Goal: Transaction & Acquisition: Purchase product/service

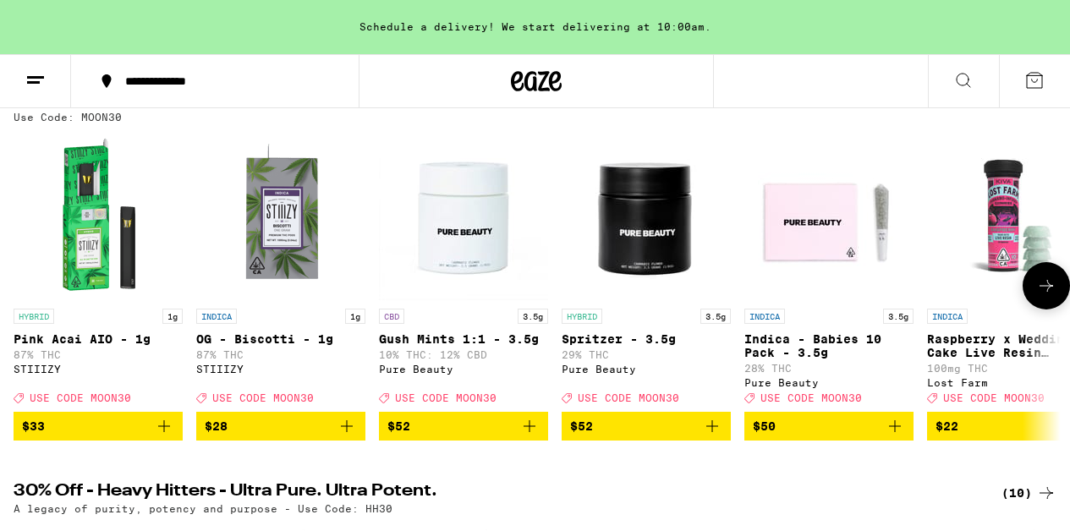
click at [345, 436] on icon "Add to bag" at bounding box center [347, 426] width 20 height 20
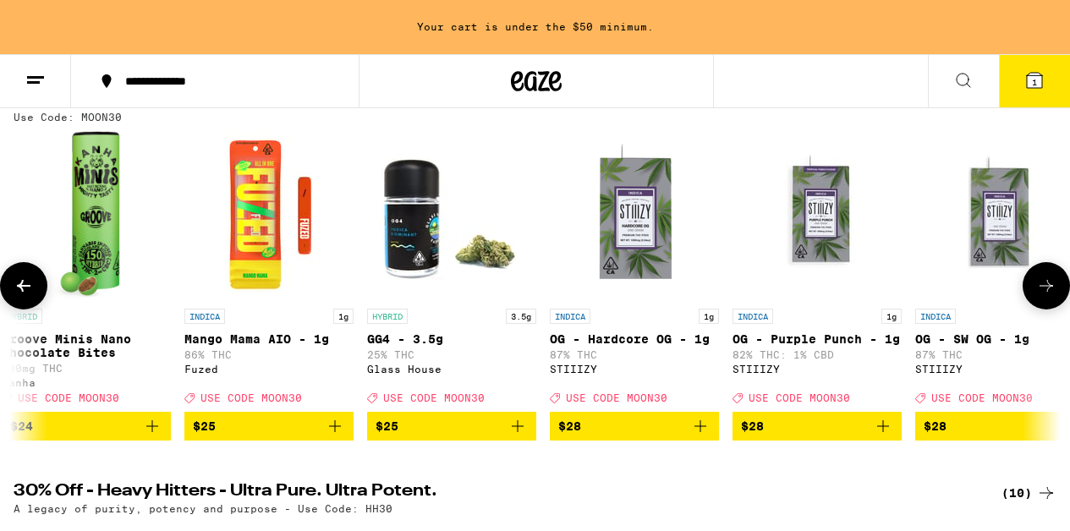
scroll to position [0, 24316]
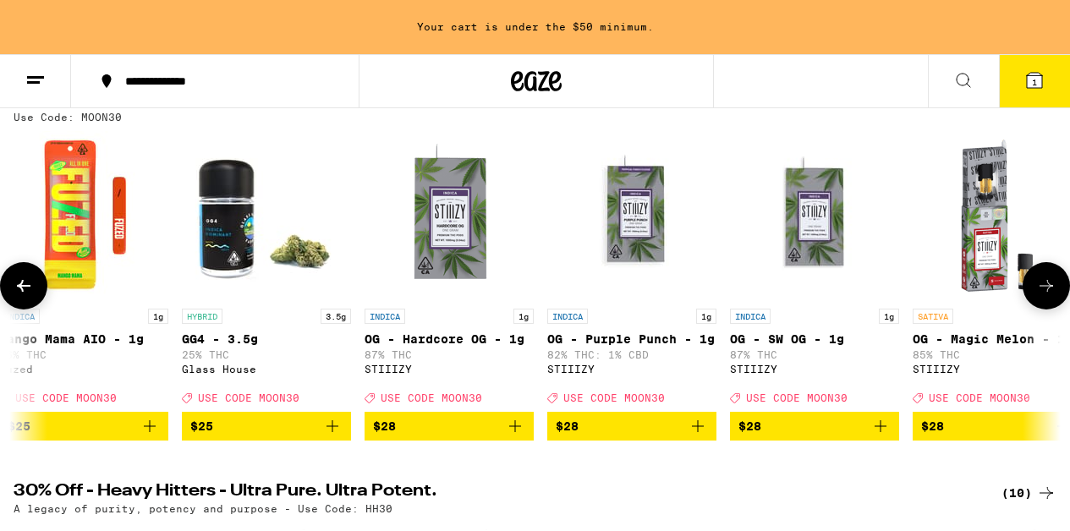
click at [514, 432] on icon "Add to bag" at bounding box center [515, 426] width 12 height 12
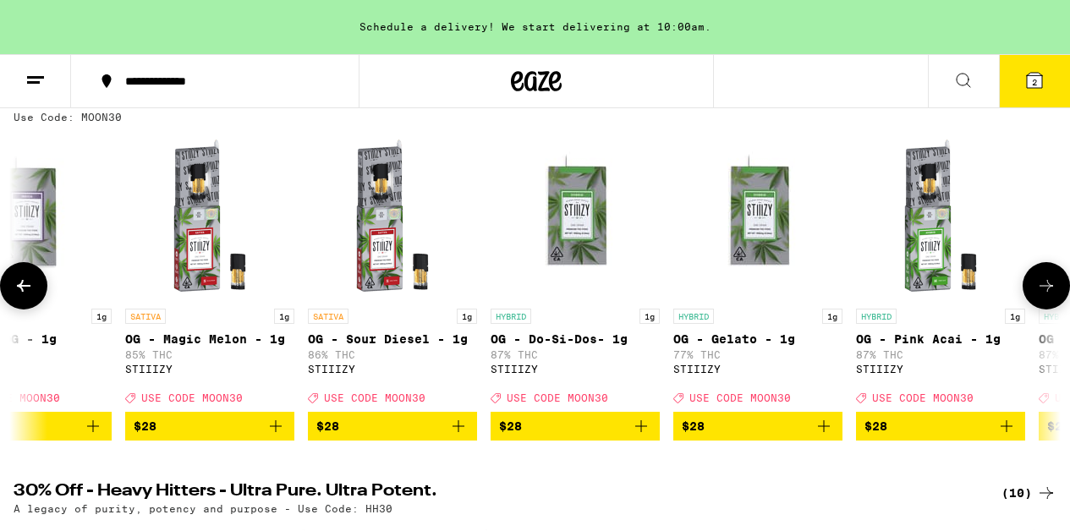
scroll to position [0, 25109]
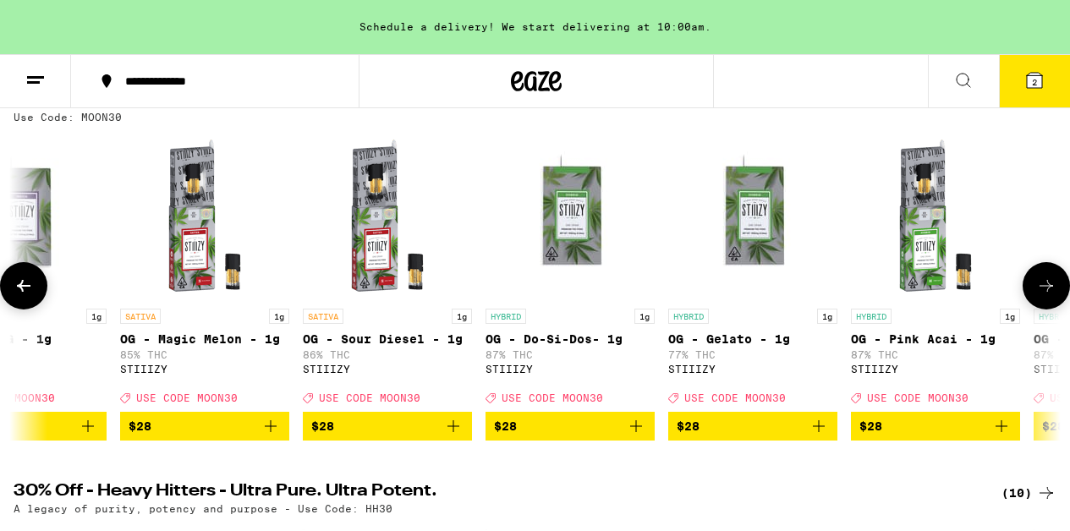
click at [638, 432] on icon "Add to bag" at bounding box center [636, 426] width 12 height 12
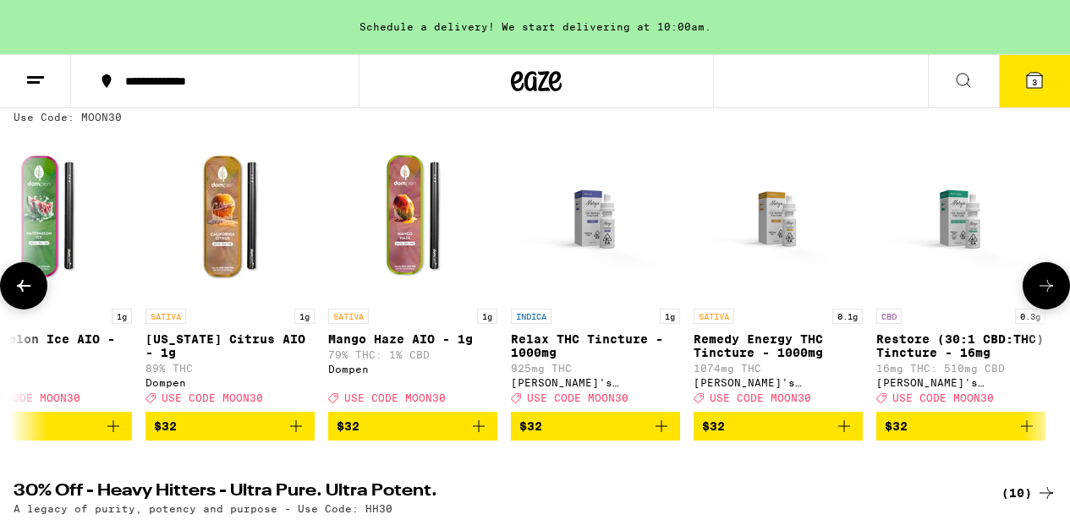
scroll to position [0, 27890]
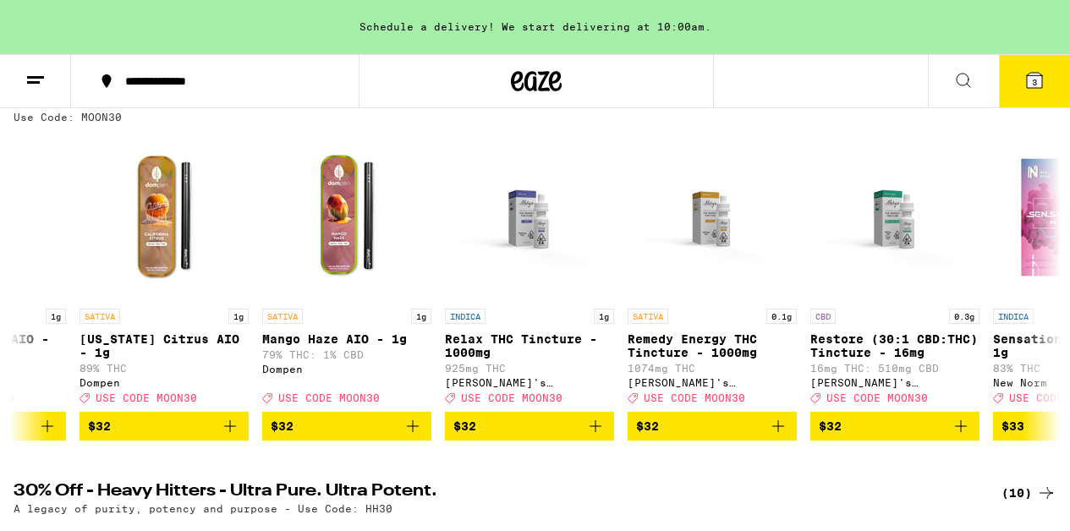
click at [1021, 83] on button "3" at bounding box center [1034, 81] width 71 height 52
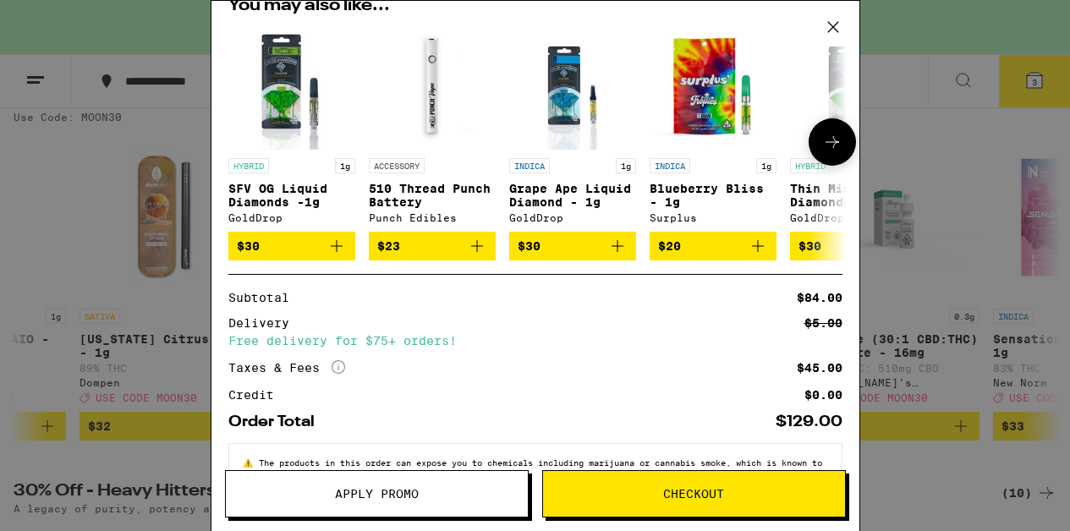
scroll to position [376, 0]
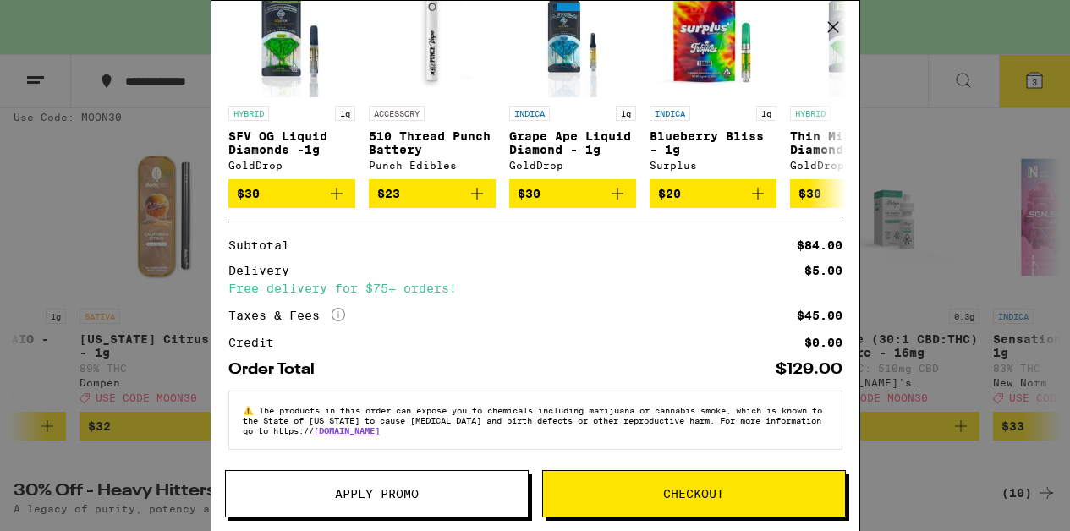
click at [408, 500] on span "Apply Promo" at bounding box center [377, 494] width 84 height 12
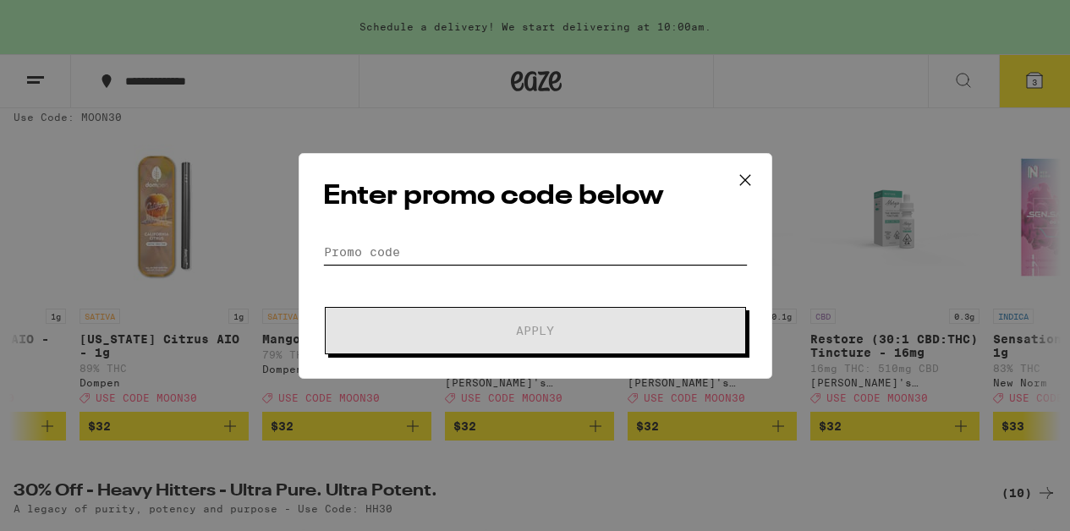
click at [368, 244] on input "Promo Code" at bounding box center [535, 251] width 425 height 25
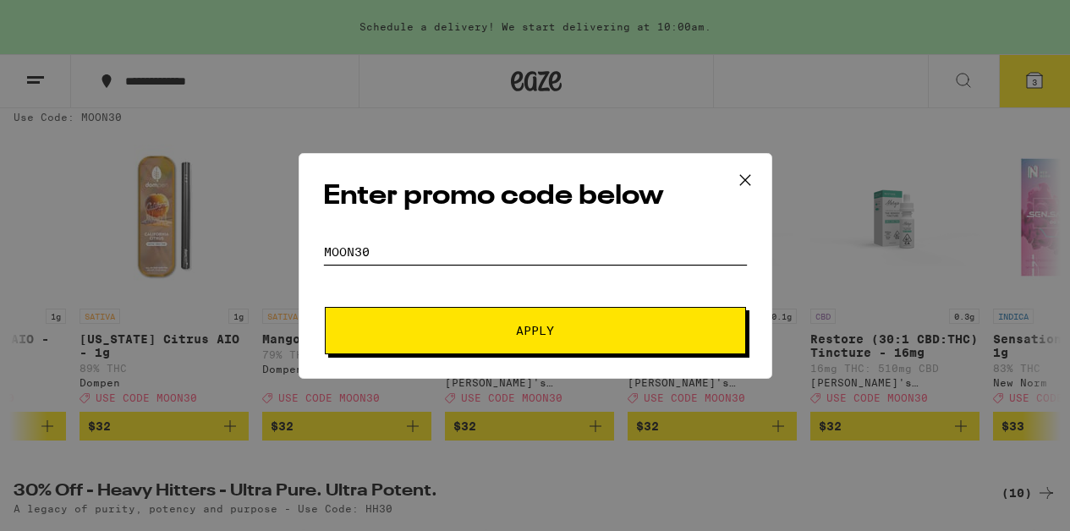
type input "MOON30"
click at [364, 335] on button "Apply" at bounding box center [535, 330] width 421 height 47
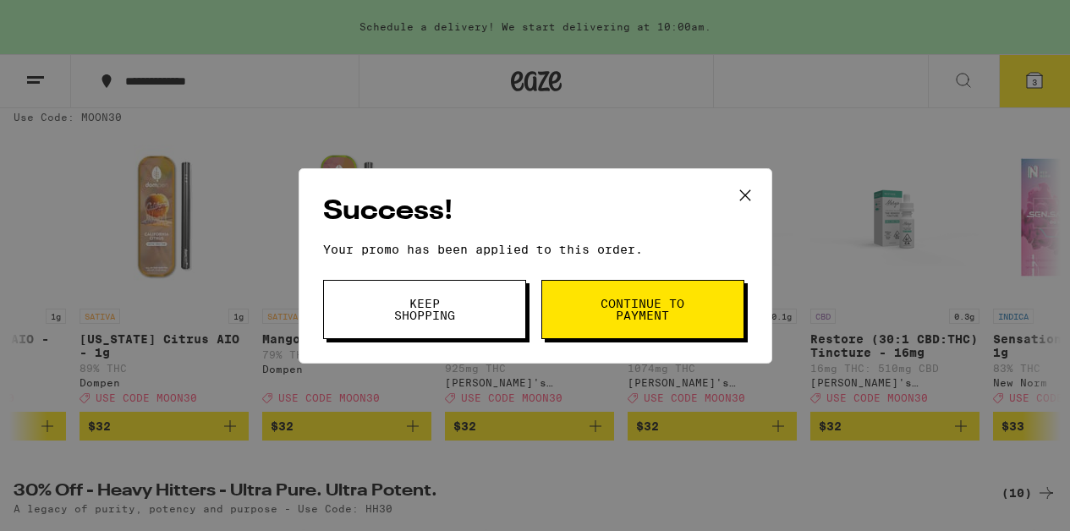
click at [587, 310] on button "Continue to payment" at bounding box center [642, 309] width 203 height 59
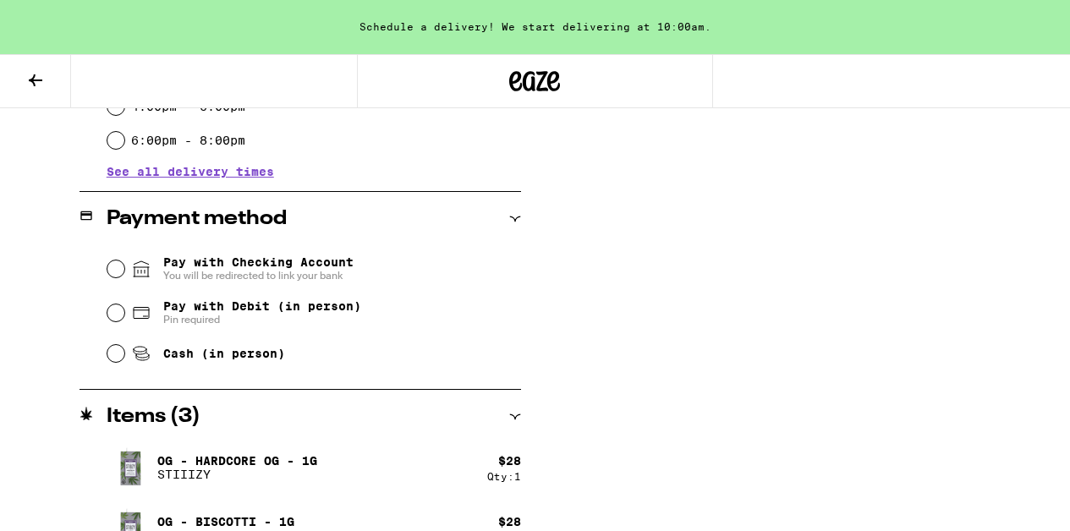
scroll to position [706, 0]
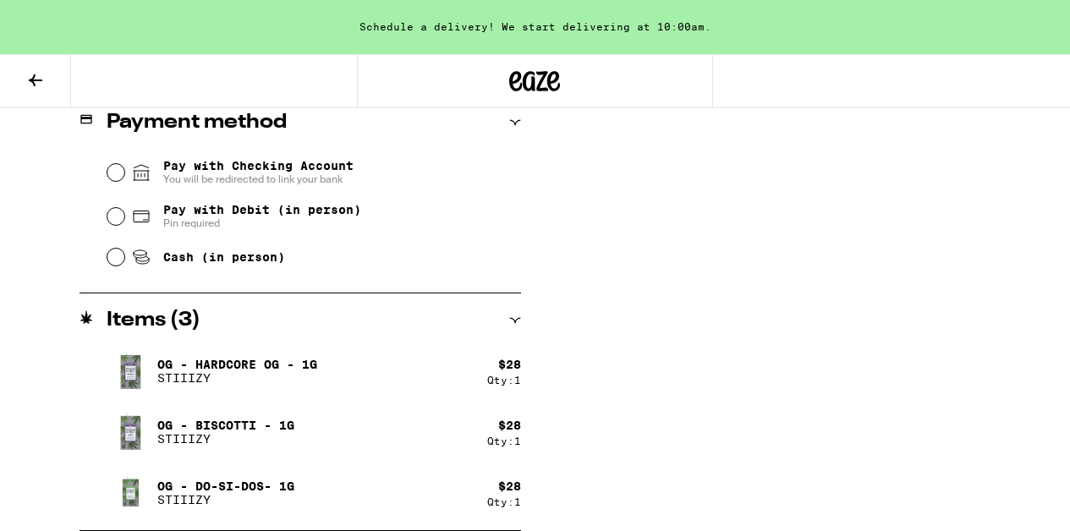
click at [25, 78] on icon at bounding box center [35, 80] width 20 height 20
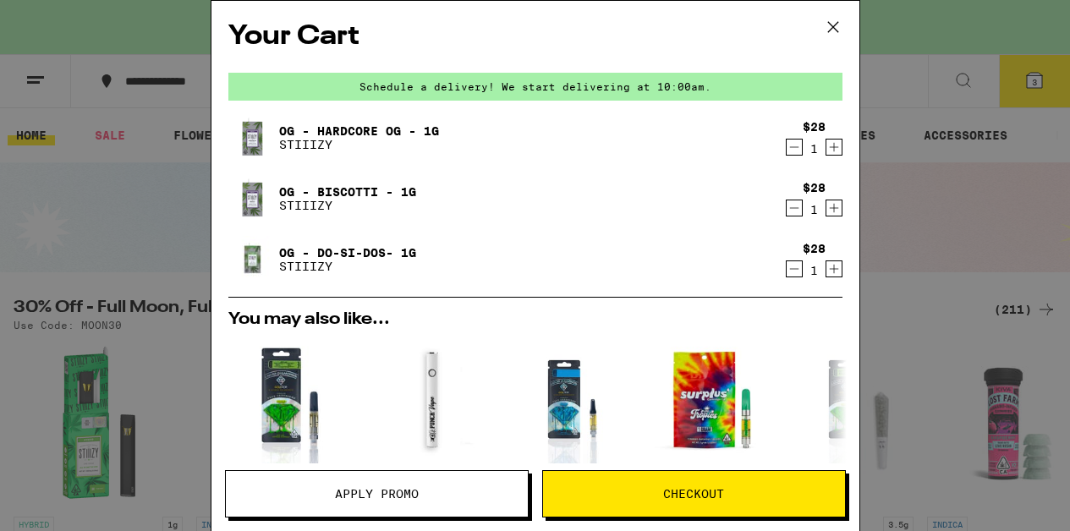
click at [353, 491] on span "Apply Promo" at bounding box center [377, 494] width 84 height 12
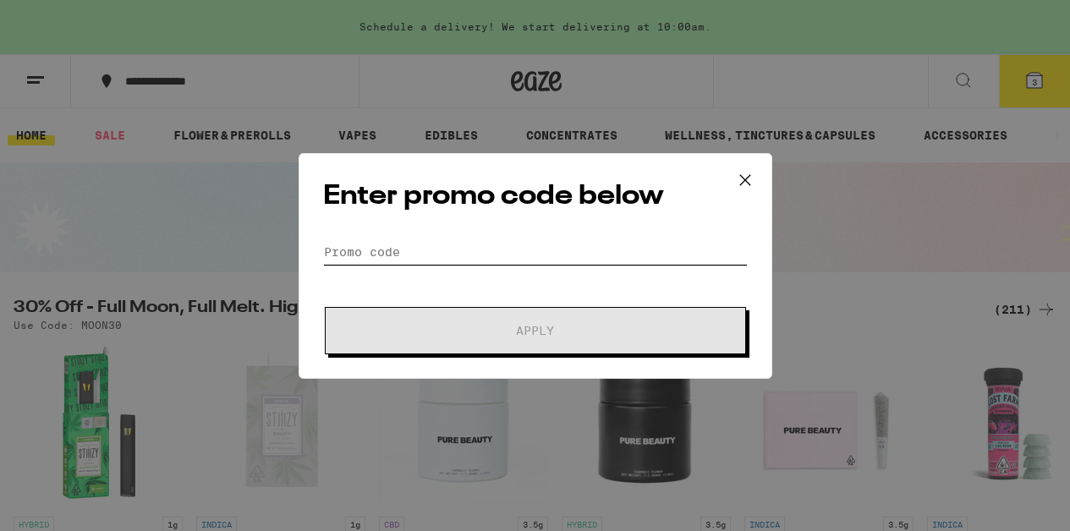
click at [362, 247] on input "Promo Code" at bounding box center [535, 251] width 425 height 25
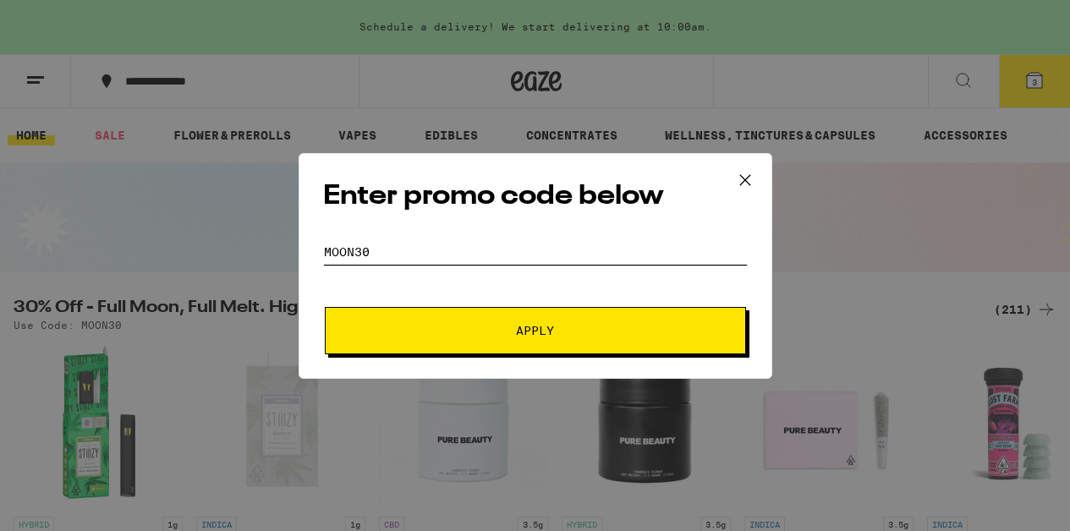
type input "moon30"
click at [364, 329] on button "Apply" at bounding box center [535, 330] width 421 height 47
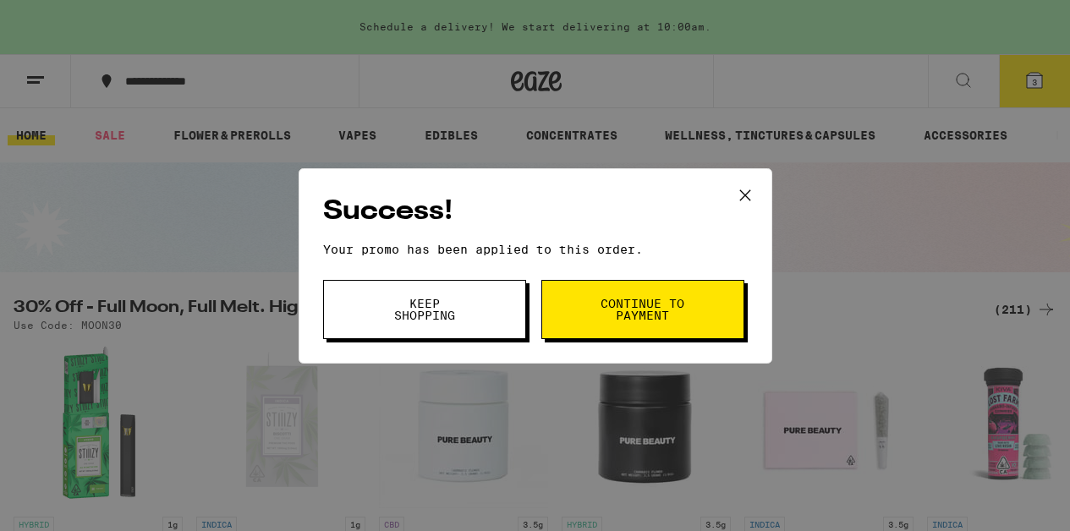
click at [583, 299] on button "Continue to payment" at bounding box center [642, 309] width 203 height 59
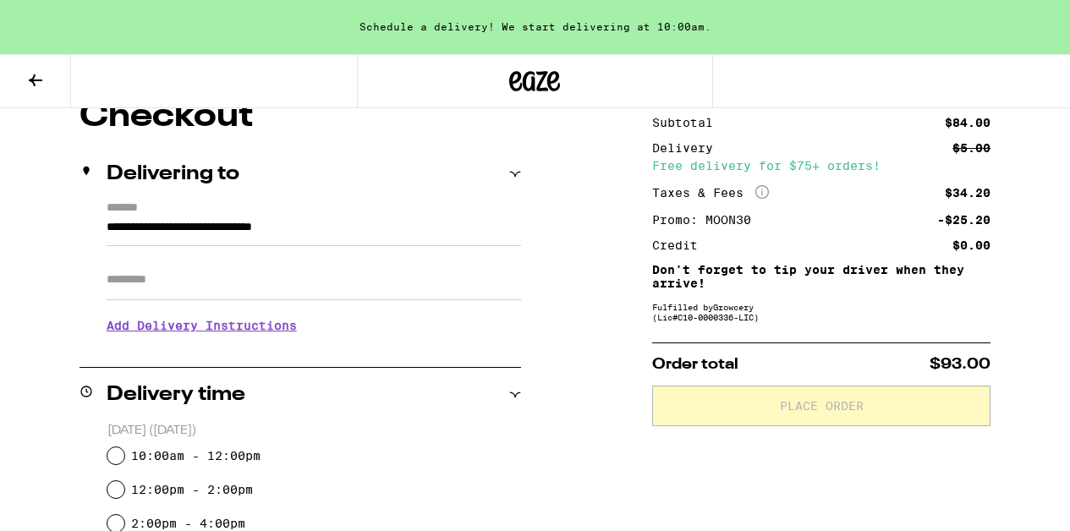
scroll to position [162, 0]
